Goal: Task Accomplishment & Management: Complete application form

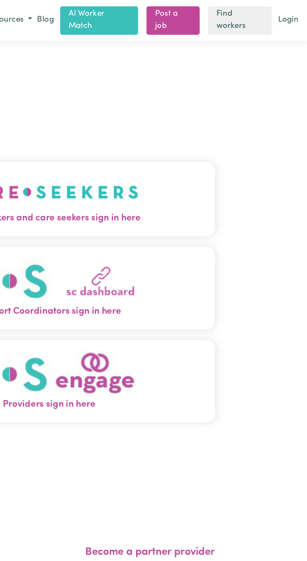
click at [187, 126] on img "Care workers and care seekers sign in here" at bounding box center [153, 114] width 107 height 23
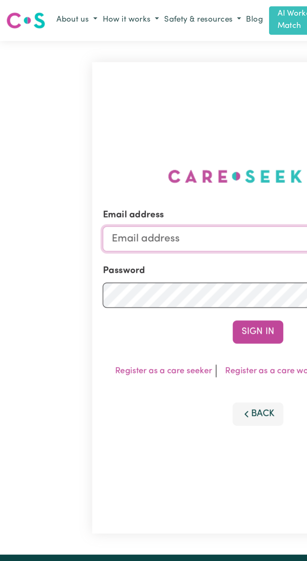
click at [90, 148] on input "Email address" at bounding box center [153, 142] width 184 height 15
type input "[EMAIL_ADDRESS][DOMAIN_NAME]"
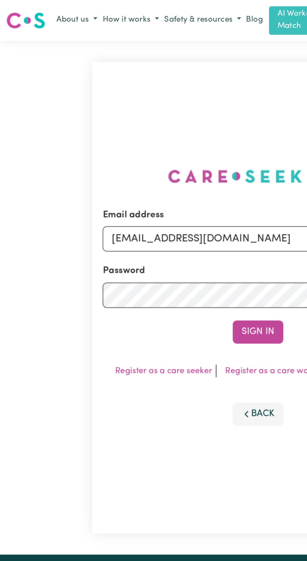
click at [138, 191] on button "Sign In" at bounding box center [153, 198] width 30 height 14
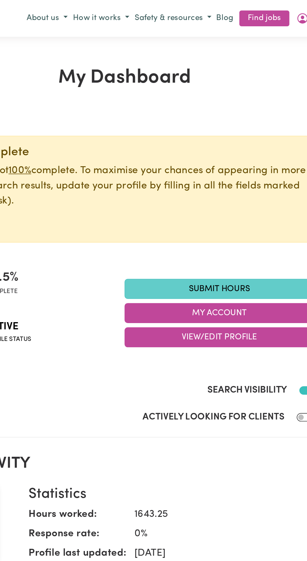
click at [213, 172] on link "Submit Hours" at bounding box center [209, 172] width 113 height 12
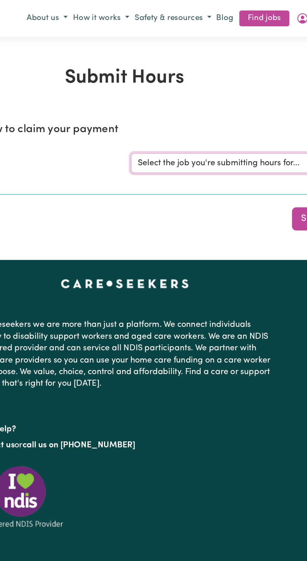
click at [181, 95] on select "Select the job you're submitting hours for... [[PERSON_NAME]] Support and Compa…" at bounding box center [230, 97] width 146 height 12
select select "10224"
click at [157, 91] on select "Select the job you're submitting hours for... [[PERSON_NAME]] Support and Compa…" at bounding box center [230, 97] width 146 height 12
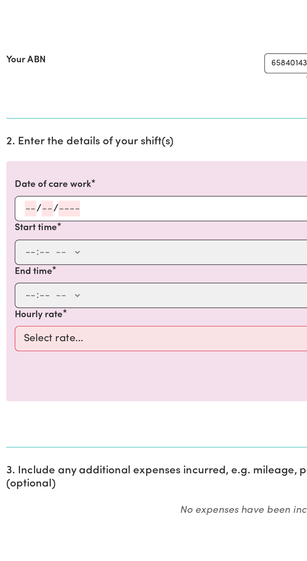
click at [18, 236] on input "number" at bounding box center [18, 234] width 7 height 9
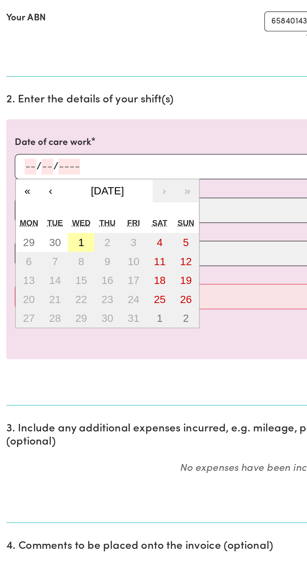
click at [50, 276] on button "1" at bounding box center [48, 280] width 16 height 11
type input "[DATE]"
type input "1"
type input "10"
type input "2025"
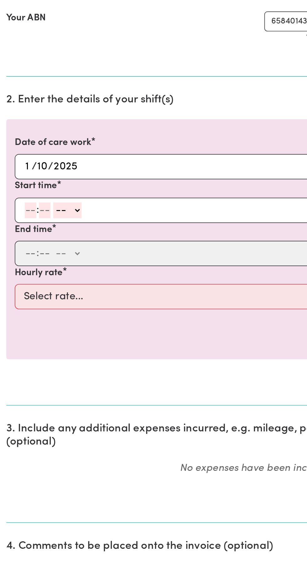
click at [20, 260] on input "number" at bounding box center [18, 260] width 7 height 9
type input "9"
type input "30"
click at [42, 259] on select "-- AM PM" at bounding box center [38, 260] width 17 height 9
select select "am"
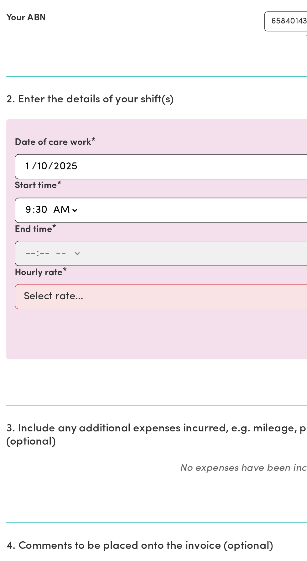
click at [30, 256] on select "-- AM PM" at bounding box center [38, 260] width 17 height 9
type input "09:30"
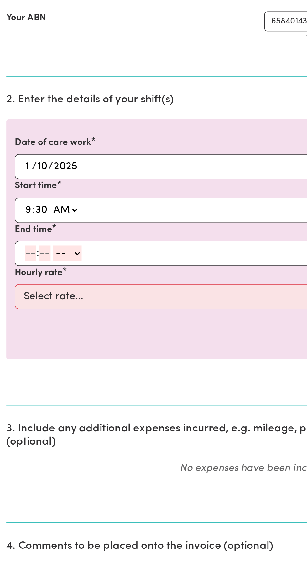
click at [18, 288] on input "number" at bounding box center [18, 286] width 7 height 9
click at [25, 286] on input "number" at bounding box center [26, 286] width 7 height 9
click at [19, 286] on input "10" at bounding box center [18, 286] width 7 height 9
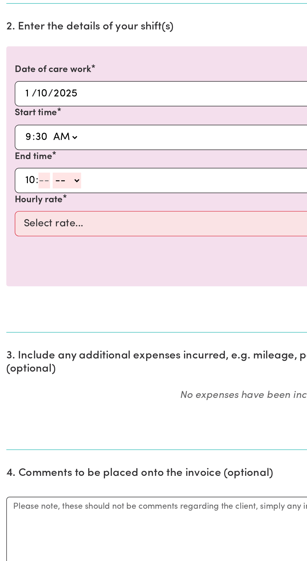
click at [20, 286] on input "10" at bounding box center [18, 286] width 7 height 9
type input "1"
click at [25, 286] on input "number" at bounding box center [23, 286] width 7 height 9
type input "30"
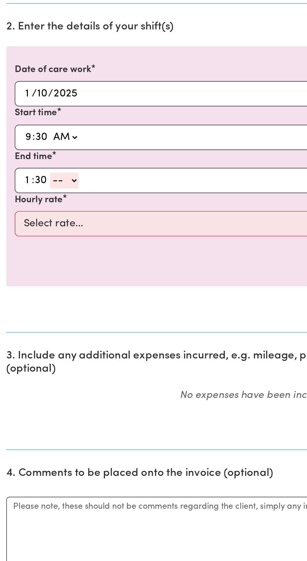
click at [42, 291] on select "-- AM PM" at bounding box center [38, 286] width 17 height 9
select select "pm"
click at [30, 282] on select "-- AM PM" at bounding box center [38, 286] width 17 height 9
type input "13:30"
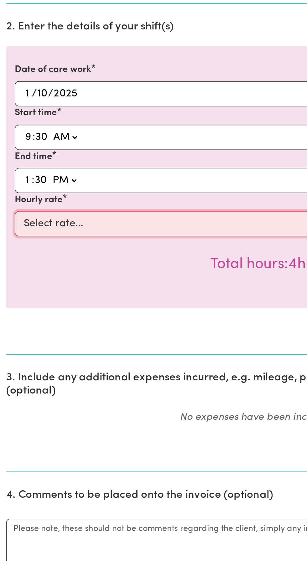
click at [66, 309] on select "Select rate... $49.12 (Weekday)" at bounding box center [153, 312] width 289 height 15
select select "49.12-Weekday"
click at [9, 305] on select "Select rate... $49.12 (Weekday)" at bounding box center [153, 312] width 289 height 15
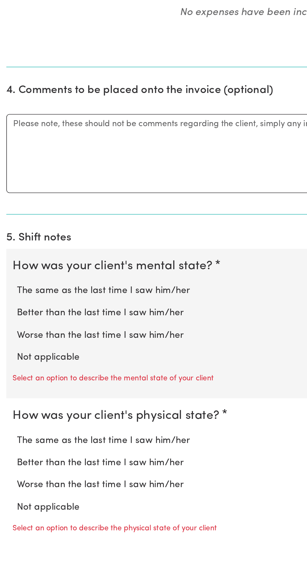
scroll to position [177, 0]
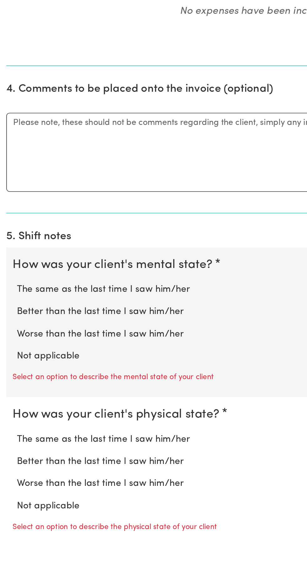
click at [27, 456] on label "Not applicable" at bounding box center [153, 456] width 287 height 8
click at [10, 452] on input "Not applicable" at bounding box center [10, 452] width 0 height 0
radio input "true"
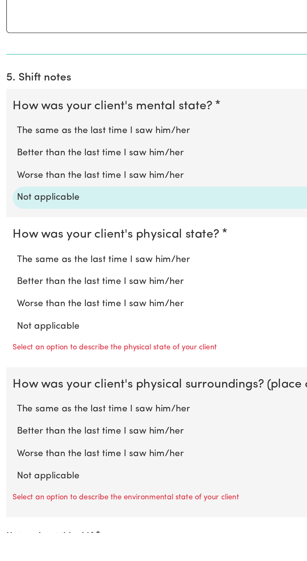
scroll to position [274, 0]
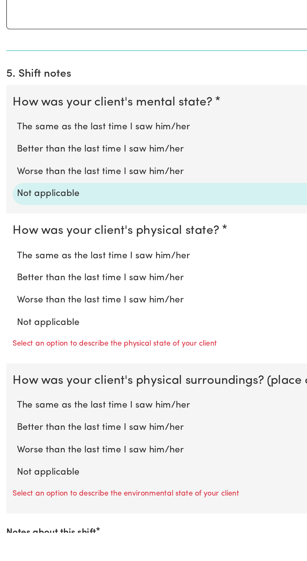
click at [25, 435] on label "Not applicable" at bounding box center [153, 436] width 287 height 8
click at [10, 432] on input "Not applicable" at bounding box center [10, 432] width 0 height 0
radio input "true"
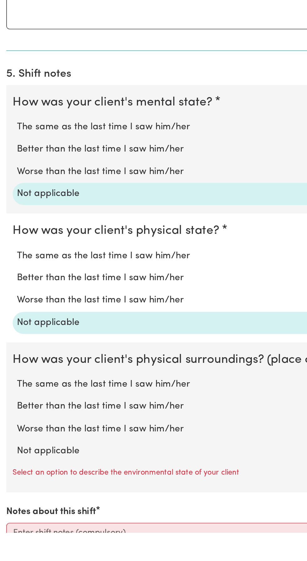
click at [26, 509] on label "Not applicable" at bounding box center [153, 512] width 287 height 8
click at [10, 508] on input "Not applicable" at bounding box center [10, 508] width 0 height 0
radio input "true"
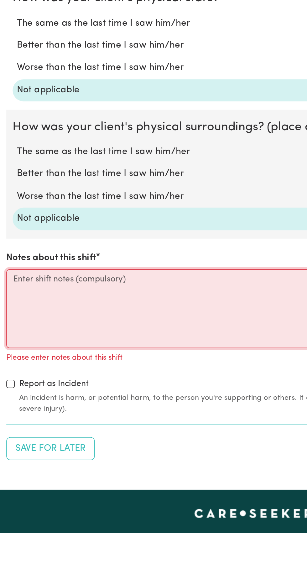
click at [11, 410] on textarea "Notes about this shift" at bounding box center [153, 427] width 299 height 47
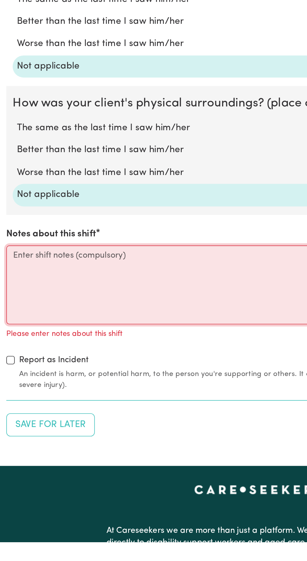
scroll to position [445, 0]
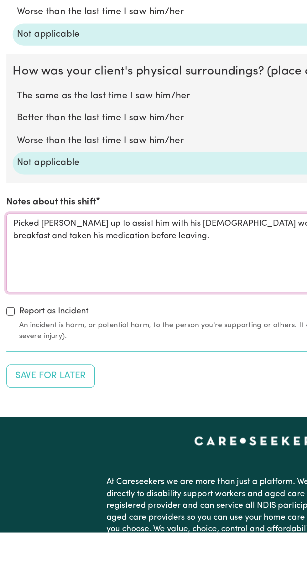
click at [88, 386] on textarea "Picked [PERSON_NAME] up to assist him with his [DEMOGRAPHIC_DATA] work at the A…" at bounding box center [153, 394] width 299 height 47
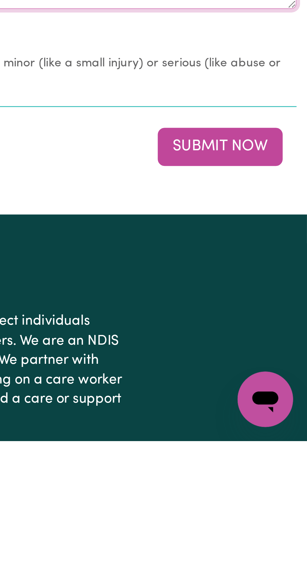
scroll to position [458, 0]
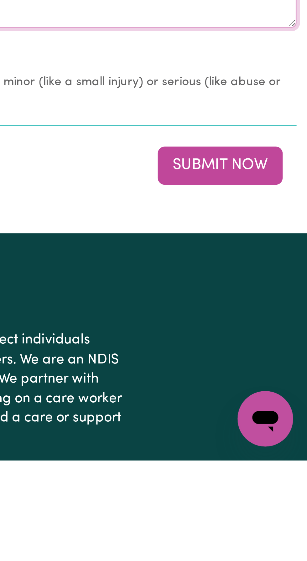
type textarea "Picked [PERSON_NAME] up to assist him with his [DEMOGRAPHIC_DATA] work at the A…"
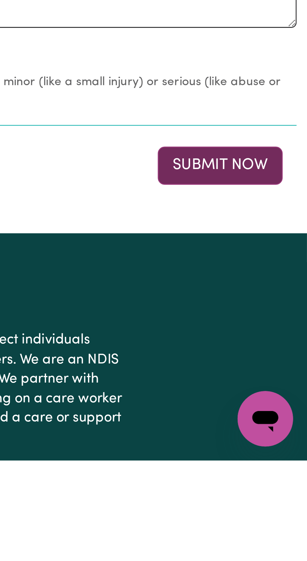
click at [276, 457] on button "Submit Now" at bounding box center [275, 455] width 45 height 14
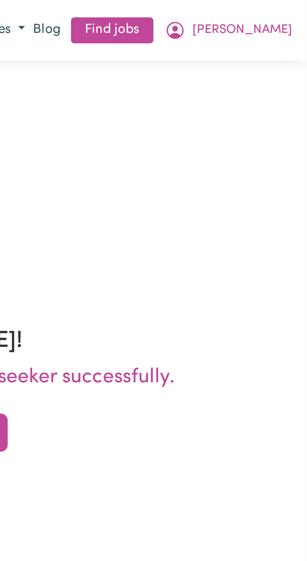
scroll to position [0, 0]
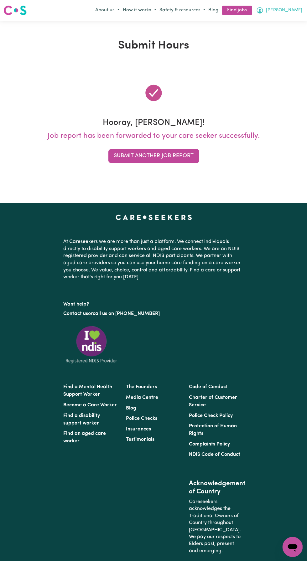
click at [294, 8] on span "[PERSON_NAME]" at bounding box center [283, 11] width 36 height 7
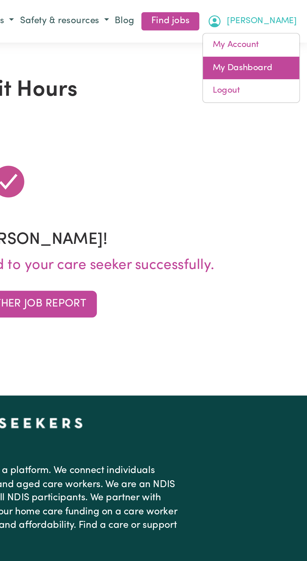
click at [281, 35] on link "My Dashboard" at bounding box center [277, 35] width 49 height 12
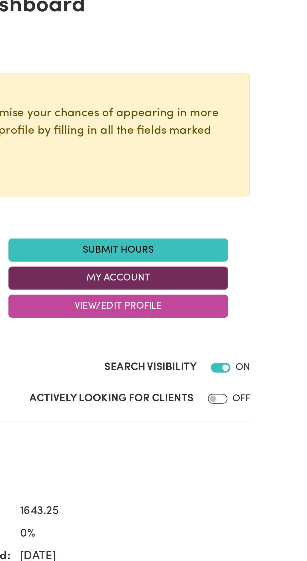
click at [203, 184] on button "My Account" at bounding box center [209, 186] width 113 height 12
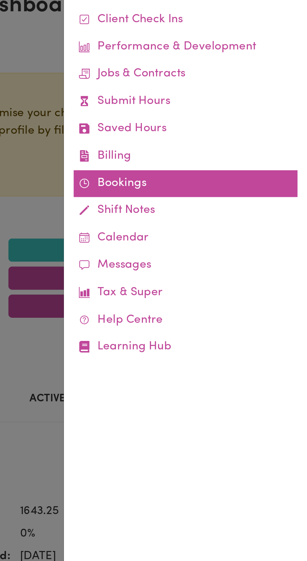
click at [212, 136] on link "Bookings" at bounding box center [244, 138] width 115 height 14
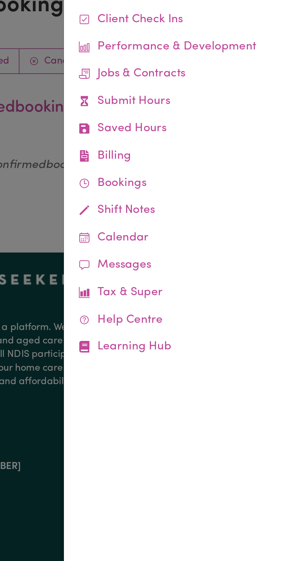
click at [168, 171] on div at bounding box center [153, 280] width 307 height 561
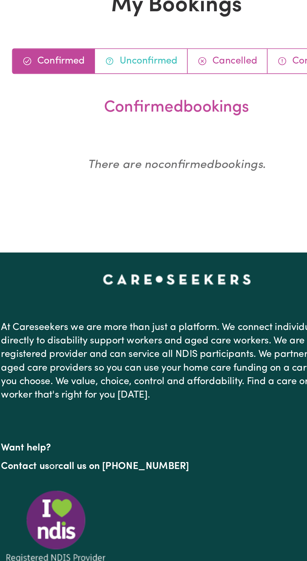
click at [135, 73] on link "Unconfirmed" at bounding box center [135, 75] width 48 height 13
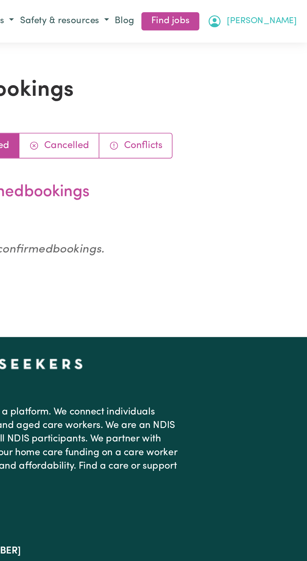
click at [296, 10] on span "[PERSON_NAME]" at bounding box center [283, 11] width 36 height 7
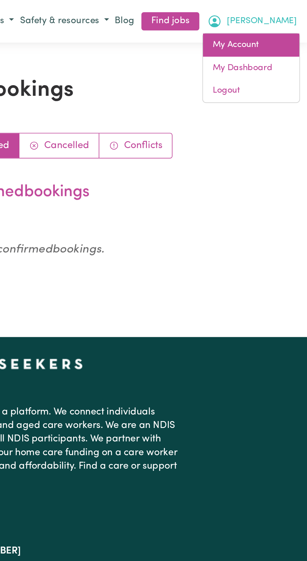
click at [269, 21] on link "My Account" at bounding box center [277, 23] width 49 height 12
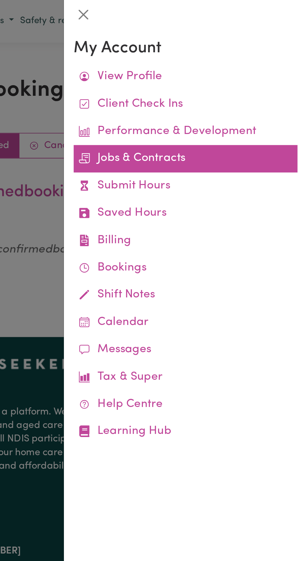
click at [216, 82] on link "Jobs & Contracts" at bounding box center [244, 82] width 115 height 14
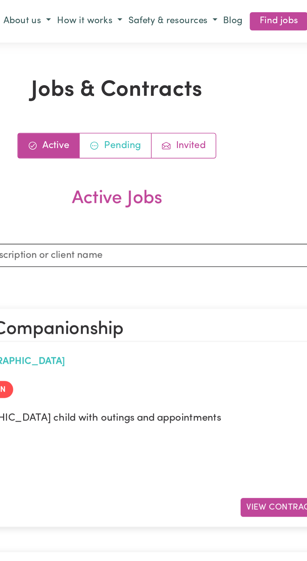
click at [152, 75] on link "Pending" at bounding box center [152, 75] width 37 height 13
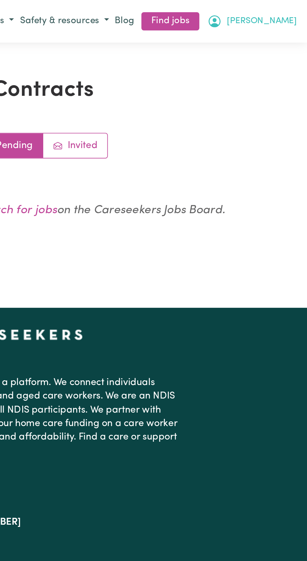
click at [294, 11] on span "[PERSON_NAME]" at bounding box center [283, 11] width 36 height 7
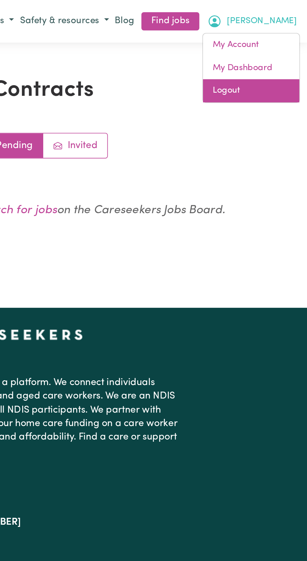
click at [264, 45] on link "Logout" at bounding box center [277, 47] width 49 height 12
